Goal: Task Accomplishment & Management: Use online tool/utility

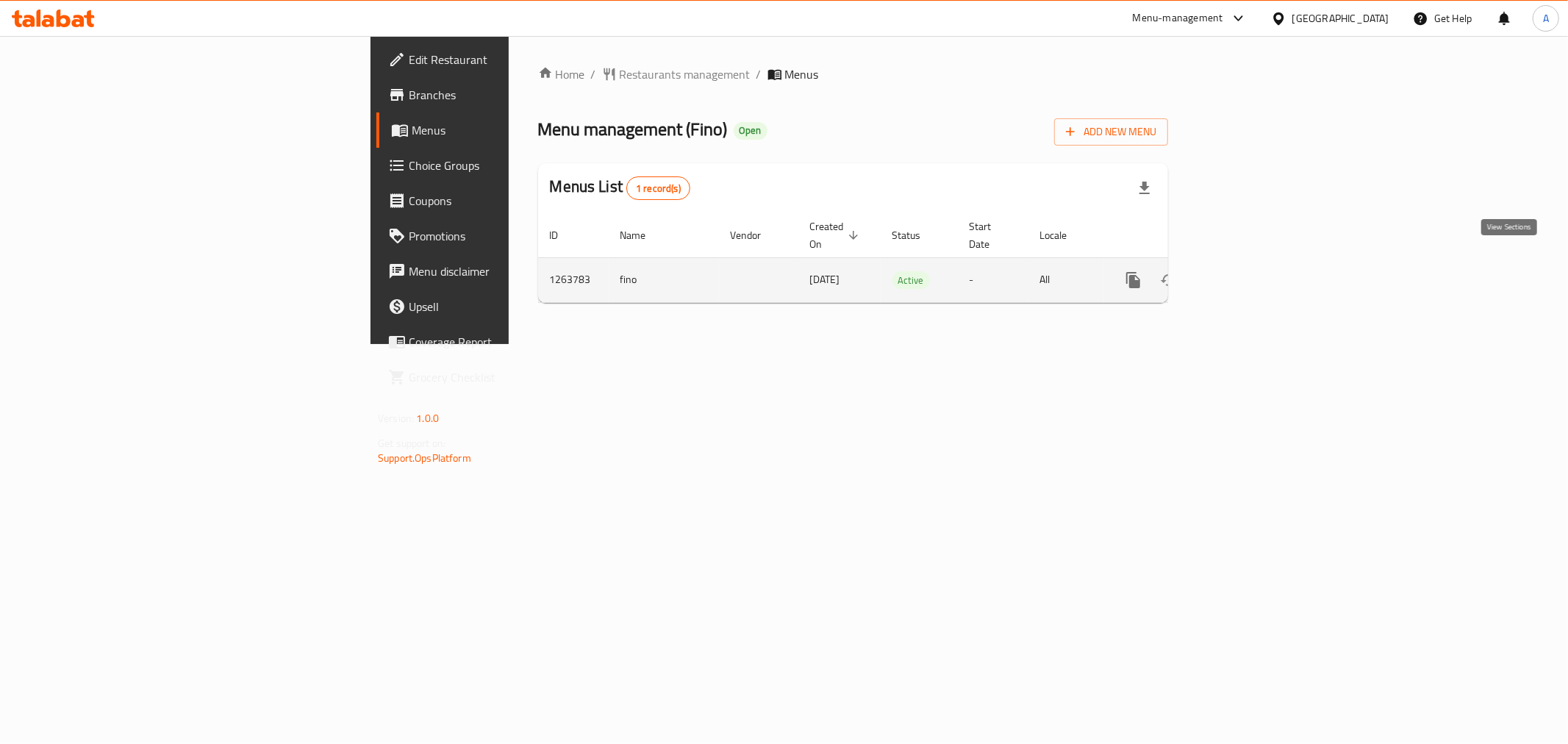
click at [1249, 272] on icon "enhanced table" at bounding box center [1239, 280] width 18 height 18
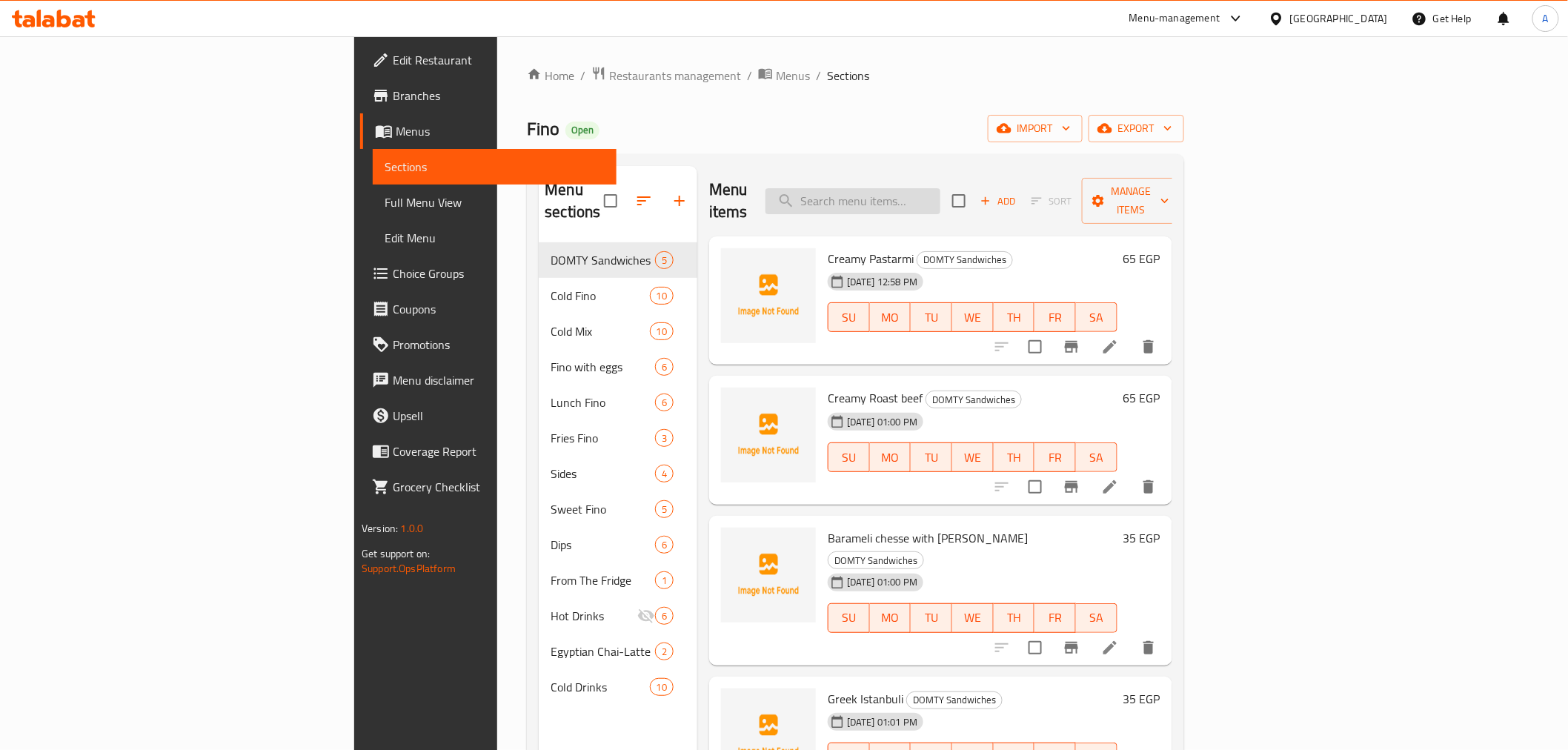
click at [940, 188] on input "search" at bounding box center [852, 200] width 175 height 26
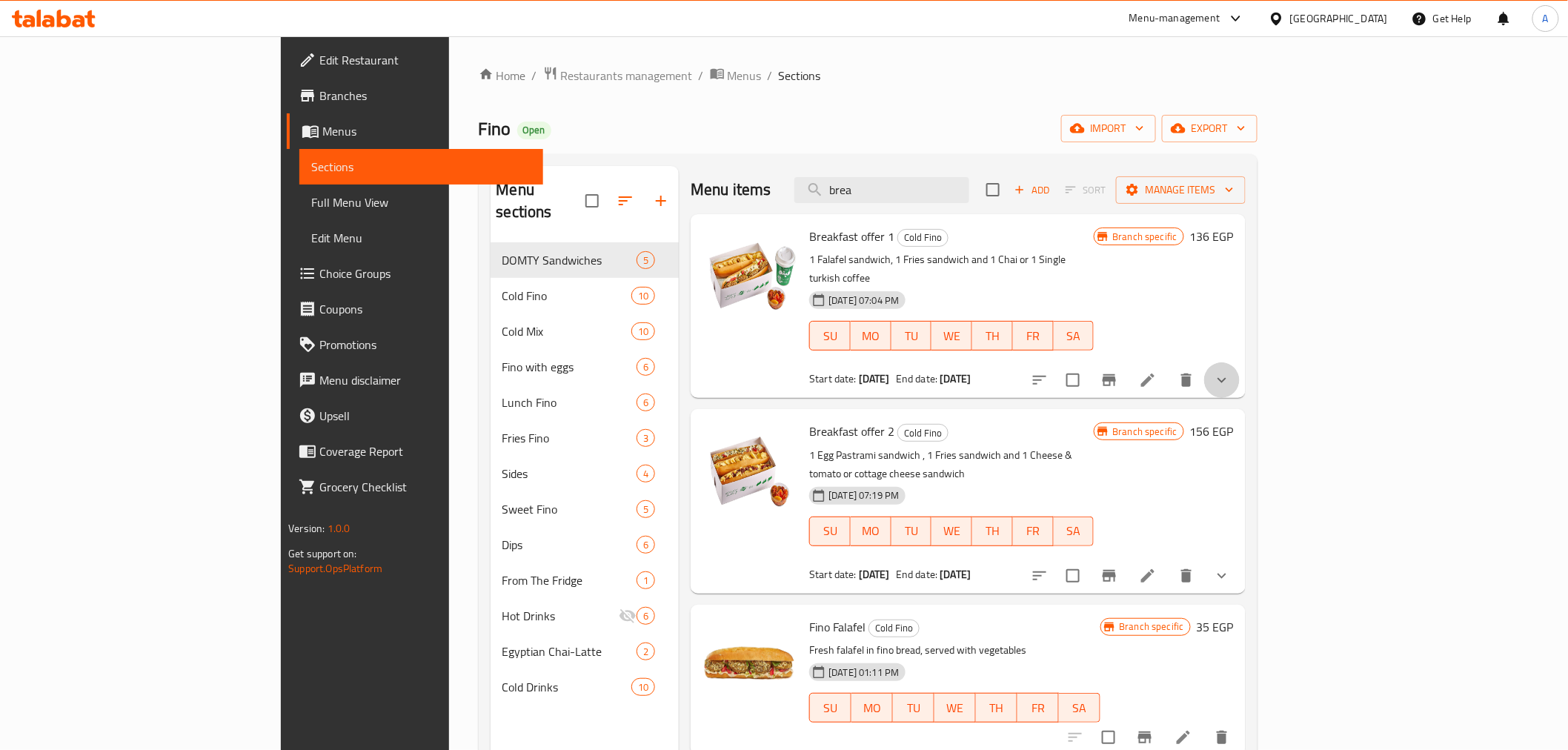
click at [1239, 366] on button "show more" at bounding box center [1222, 381] width 36 height 36
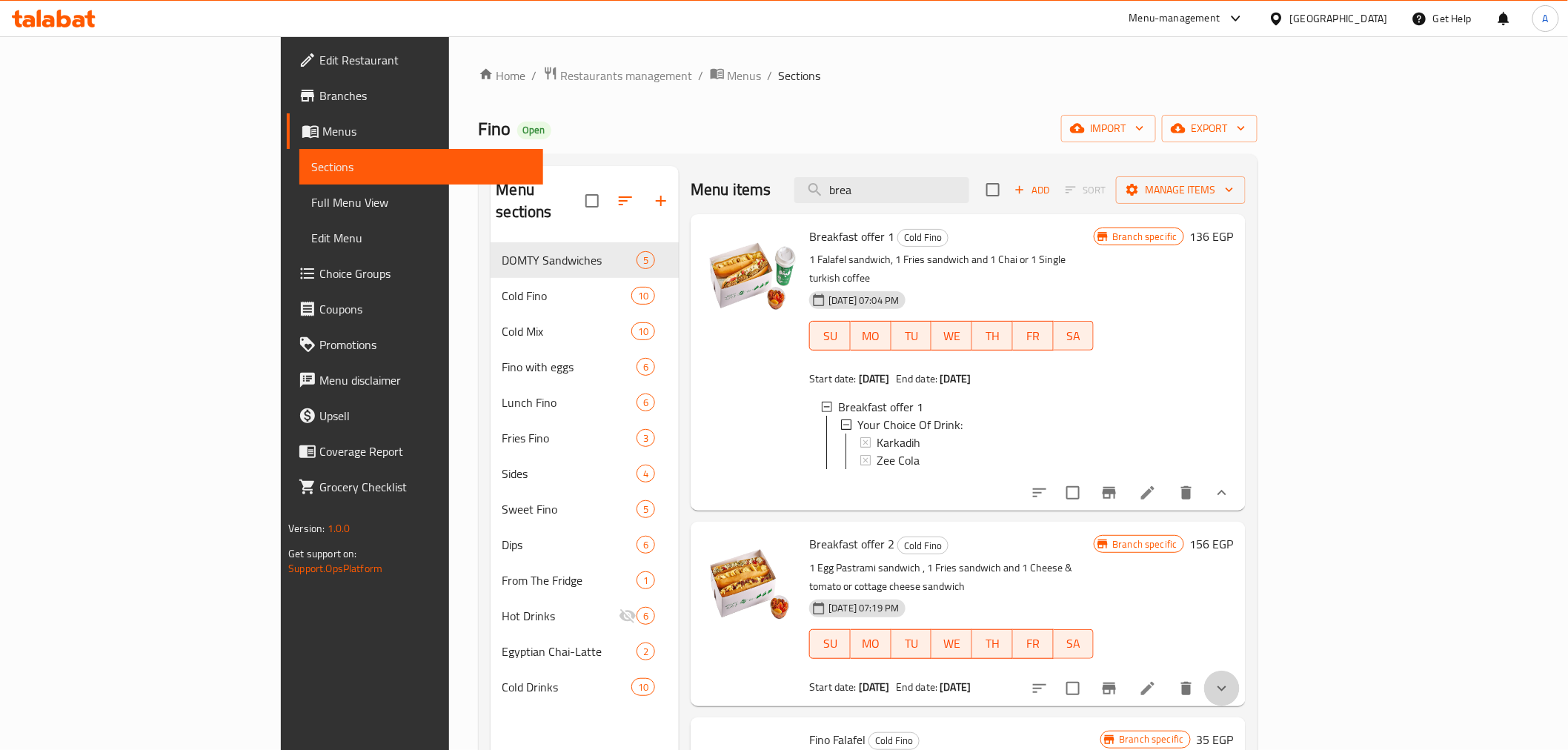
click at [1239, 671] on button "show more" at bounding box center [1222, 689] width 36 height 36
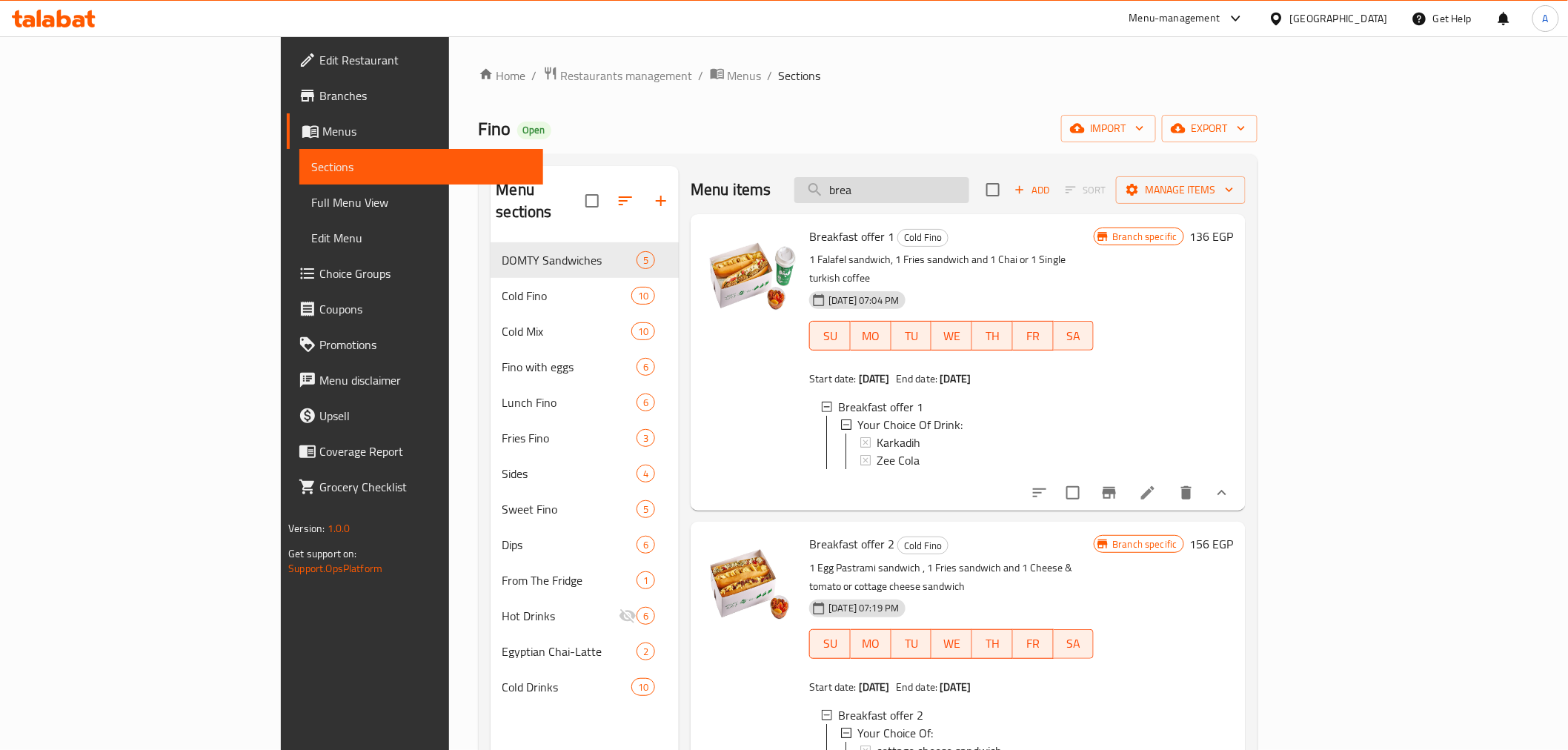
click at [920, 186] on input "brea" at bounding box center [882, 190] width 175 height 26
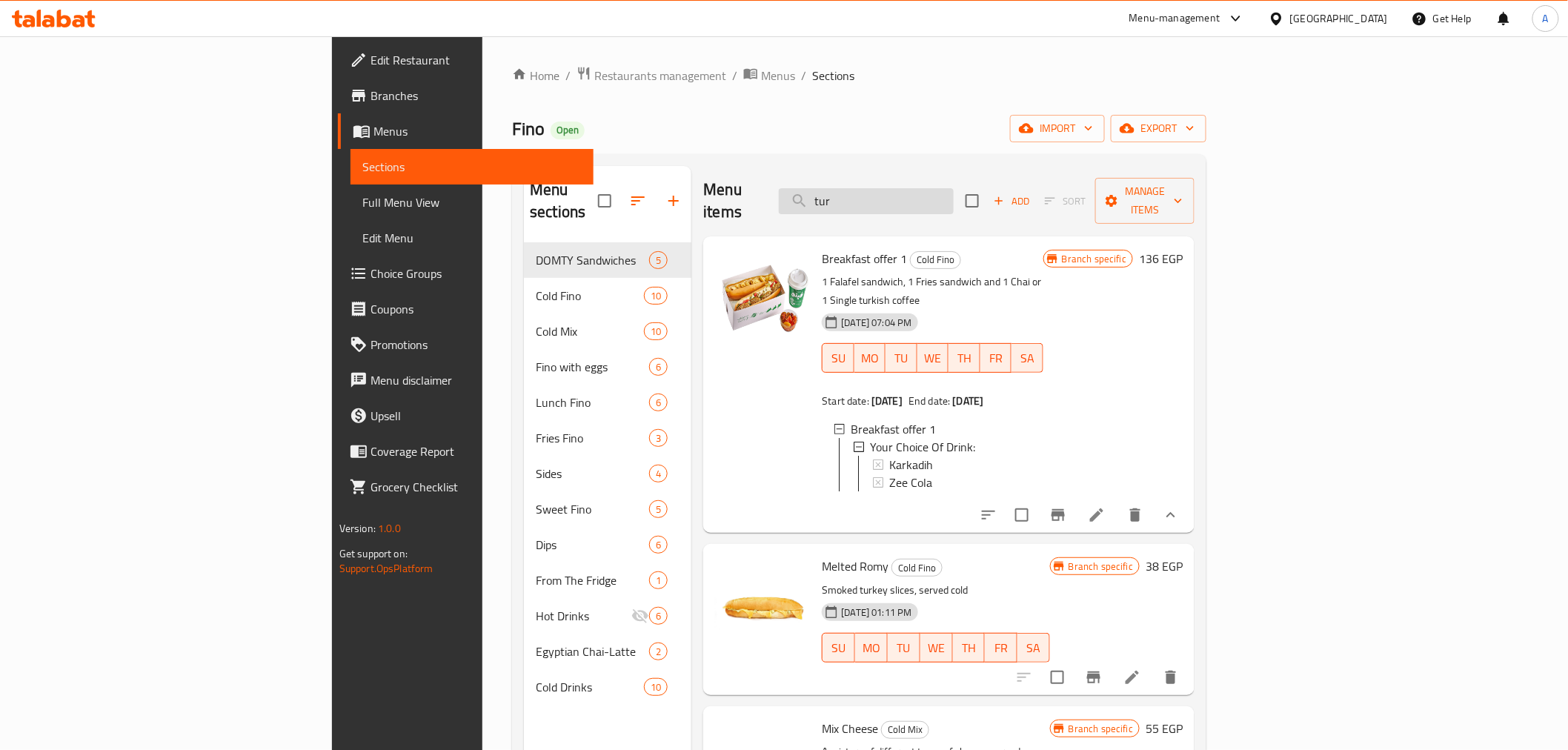
click at [951, 189] on input "tur" at bounding box center [866, 200] width 175 height 26
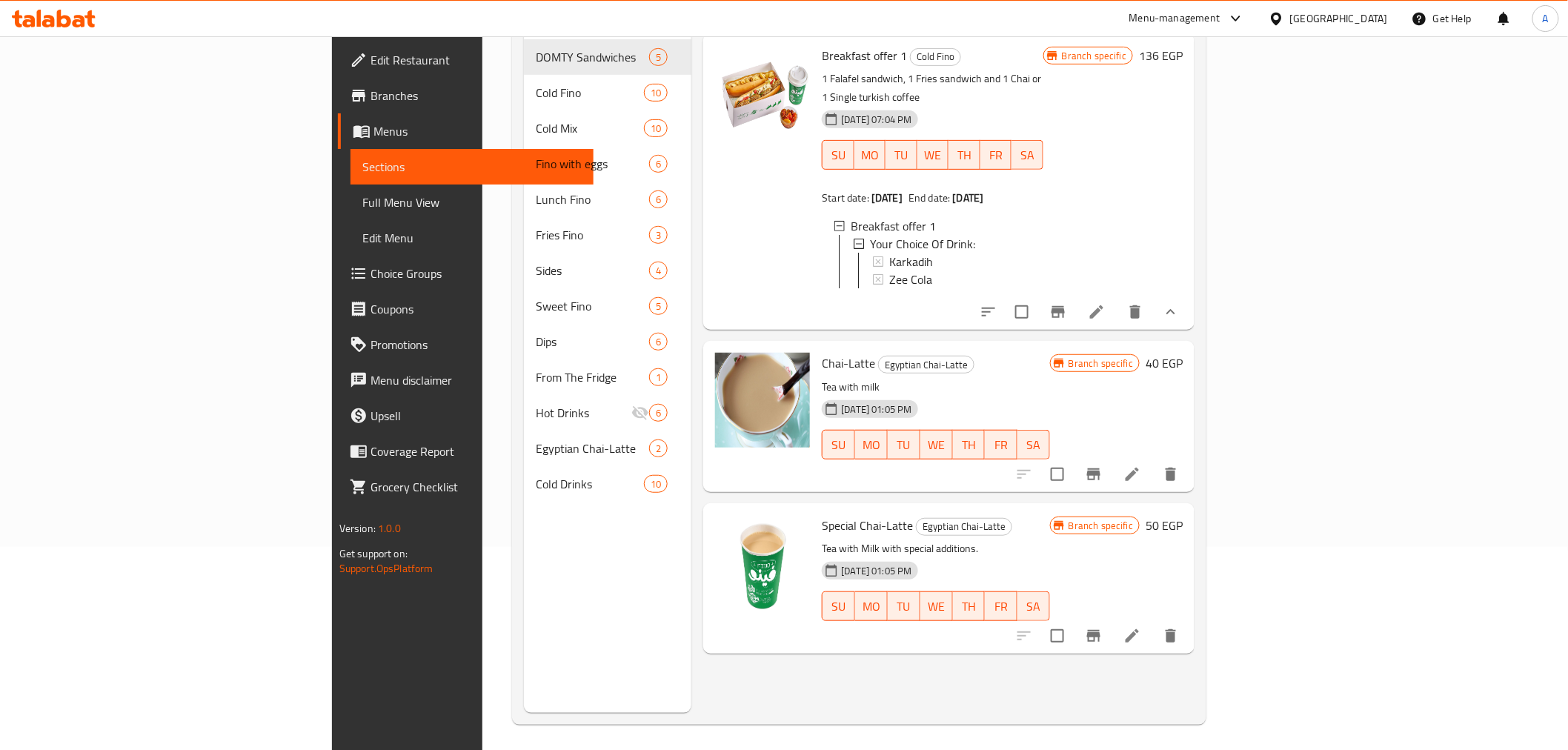
scroll to position [208, 0]
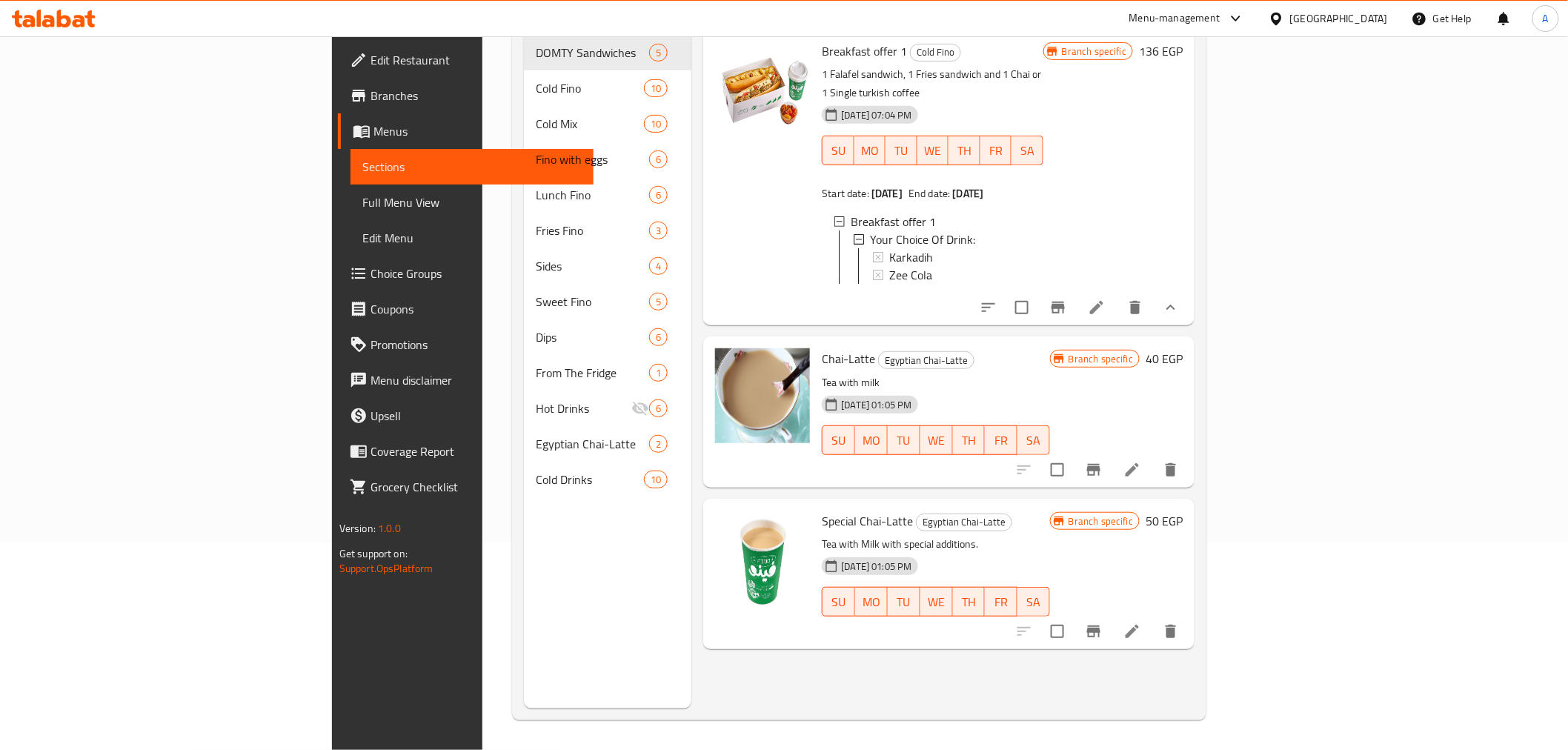
type input "chai"
click at [1141, 622] on icon at bounding box center [1132, 631] width 18 height 18
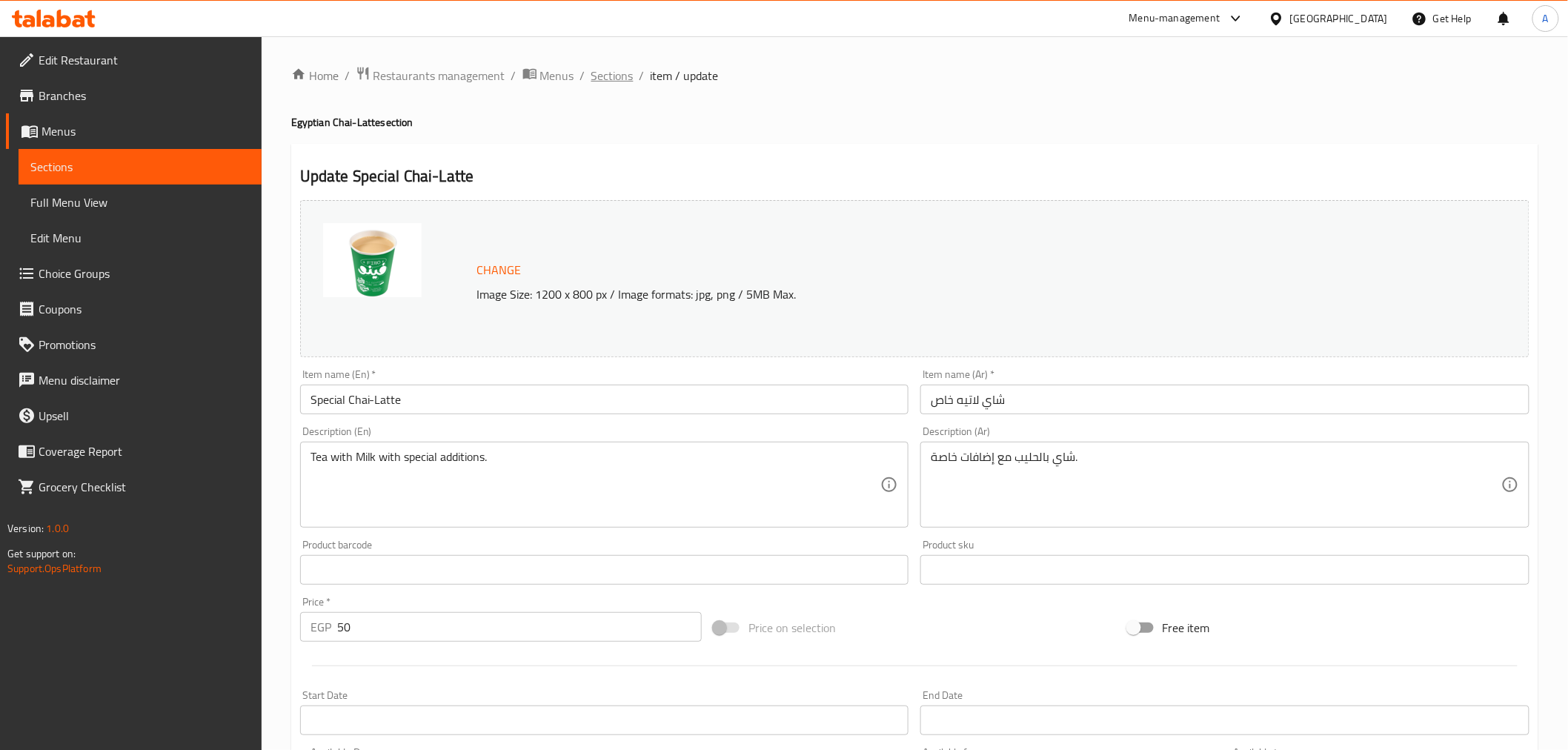
click at [602, 73] on span "Sections" at bounding box center [612, 76] width 42 height 18
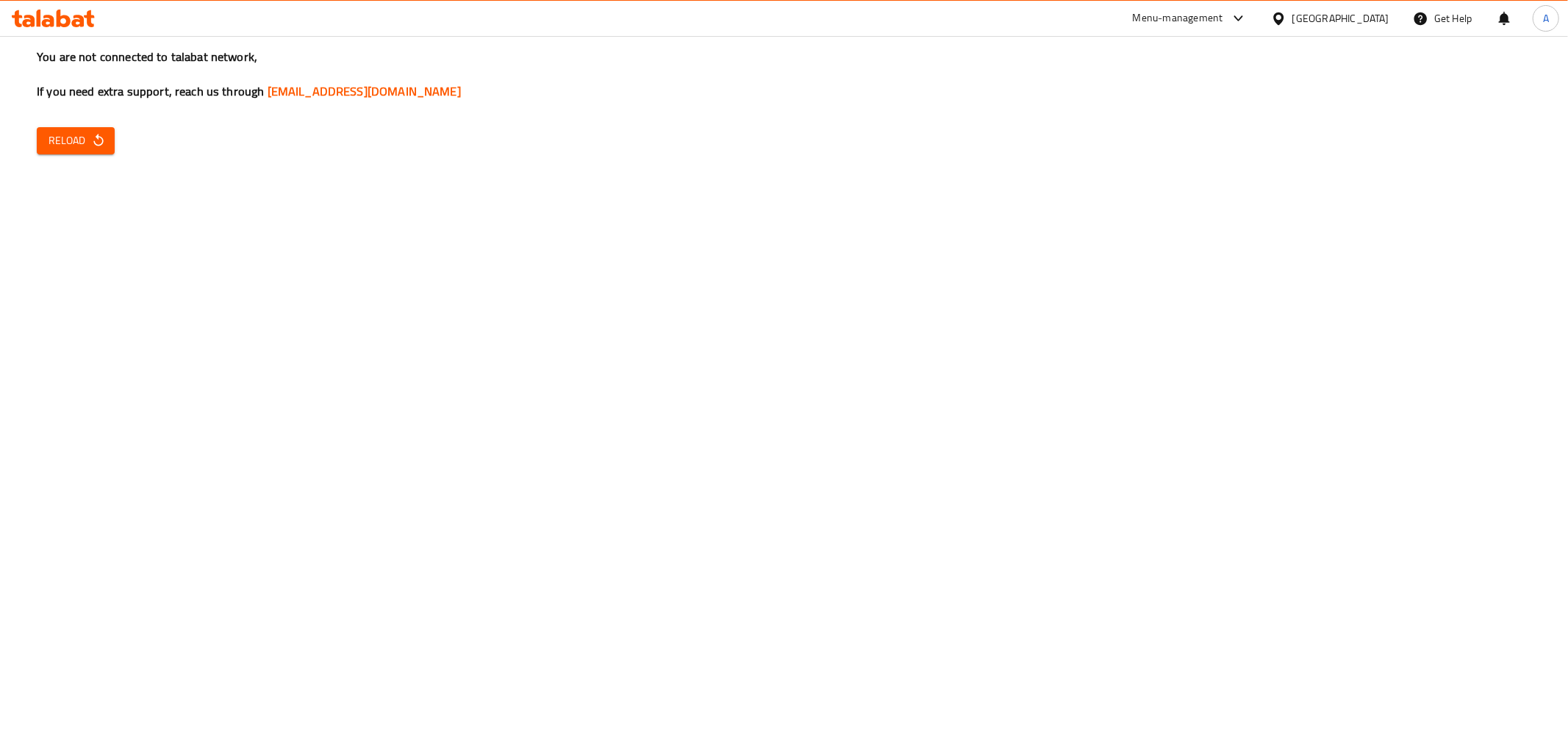
click at [978, 743] on div "You are not connected to talabat network, If you need extra support, reach us t…" at bounding box center [784, 372] width 1568 height 744
click at [77, 141] on span "Reload" at bounding box center [76, 141] width 54 height 19
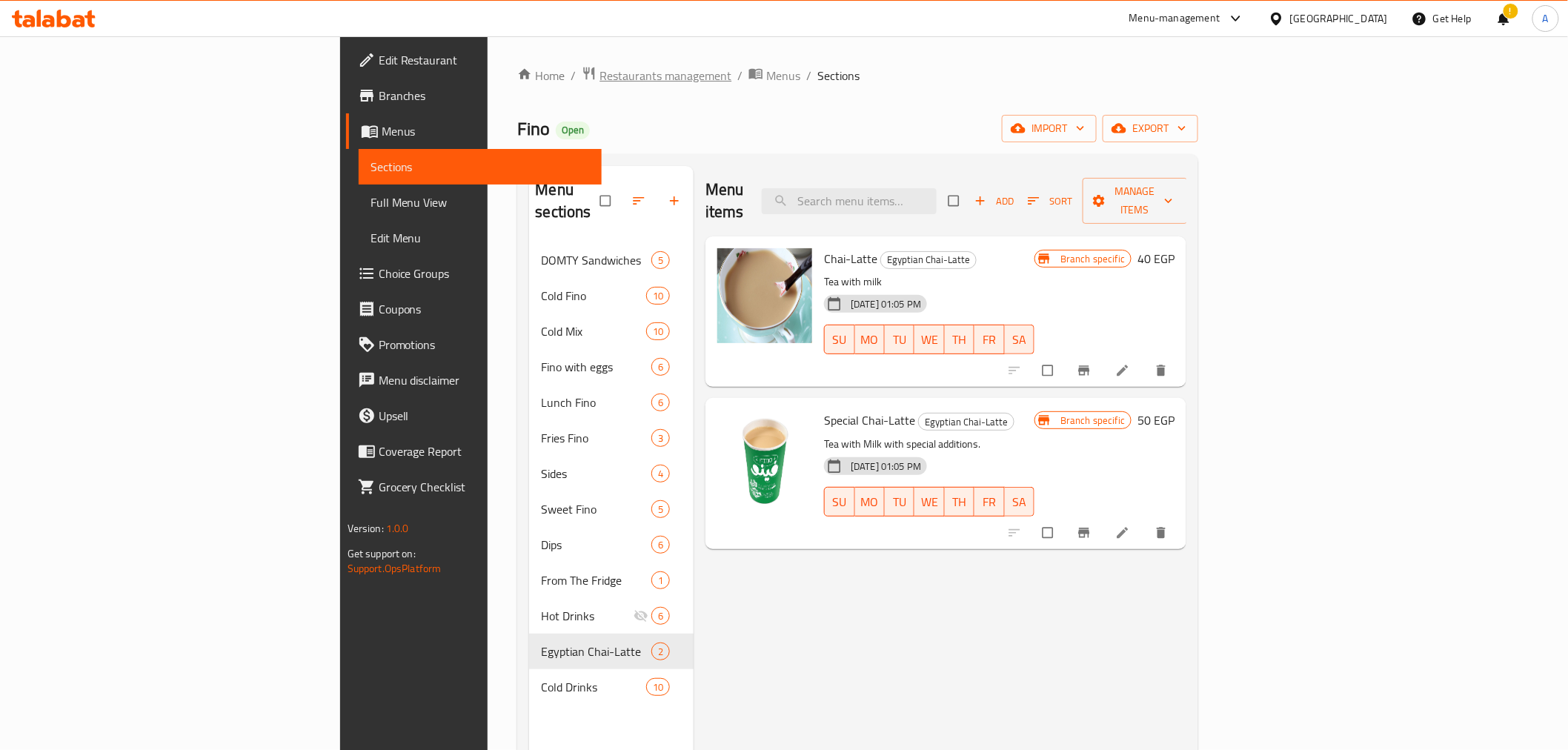
click at [599, 78] on span "Restaurants management" at bounding box center [666, 76] width 132 height 18
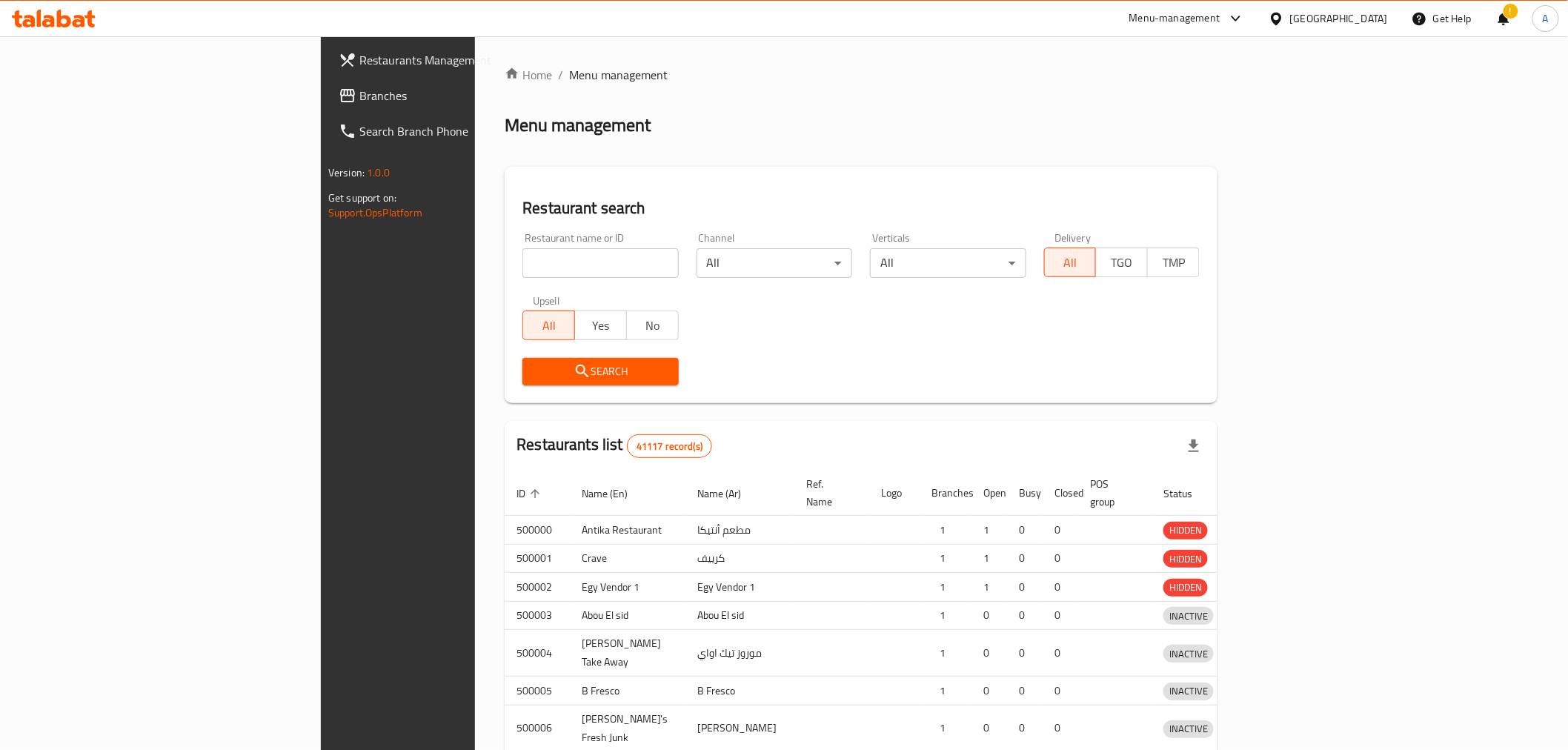
click at [50, 106] on div at bounding box center [784, 375] width 1568 height 750
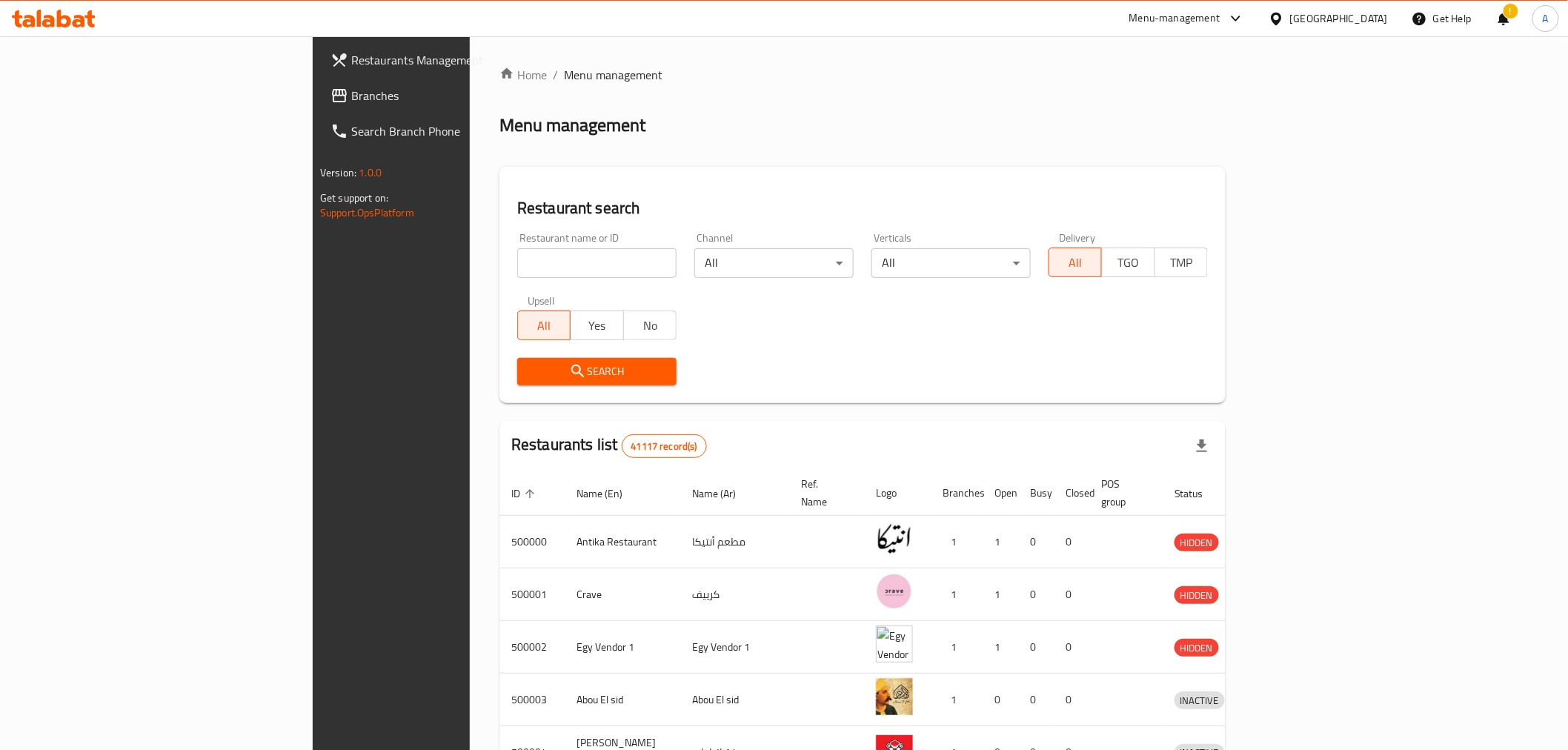
click at [351, 96] on span "Branches" at bounding box center [457, 95] width 211 height 18
